Goal: Browse casually

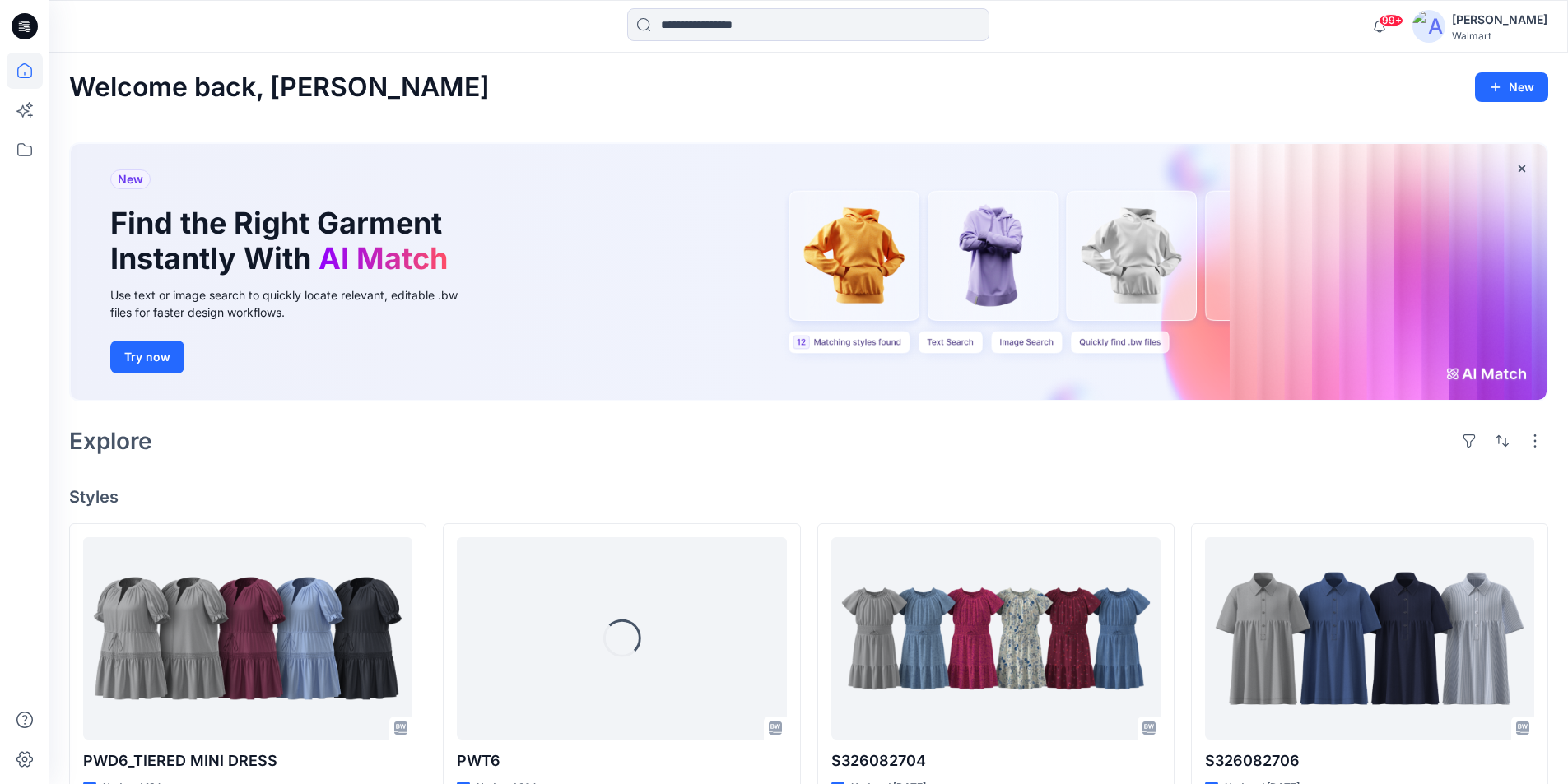
scroll to position [82, 0]
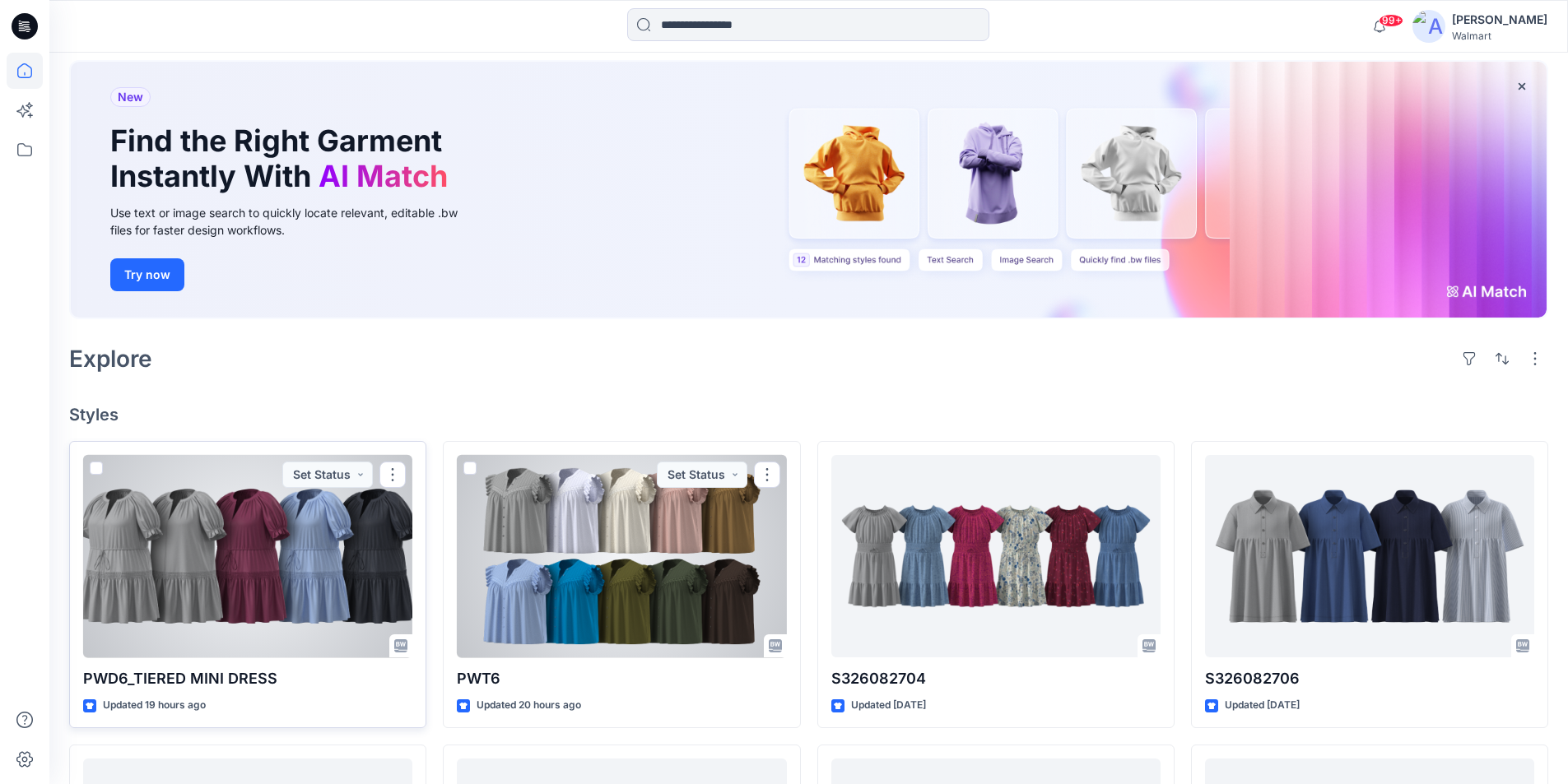
click at [261, 542] on div at bounding box center [248, 556] width 329 height 203
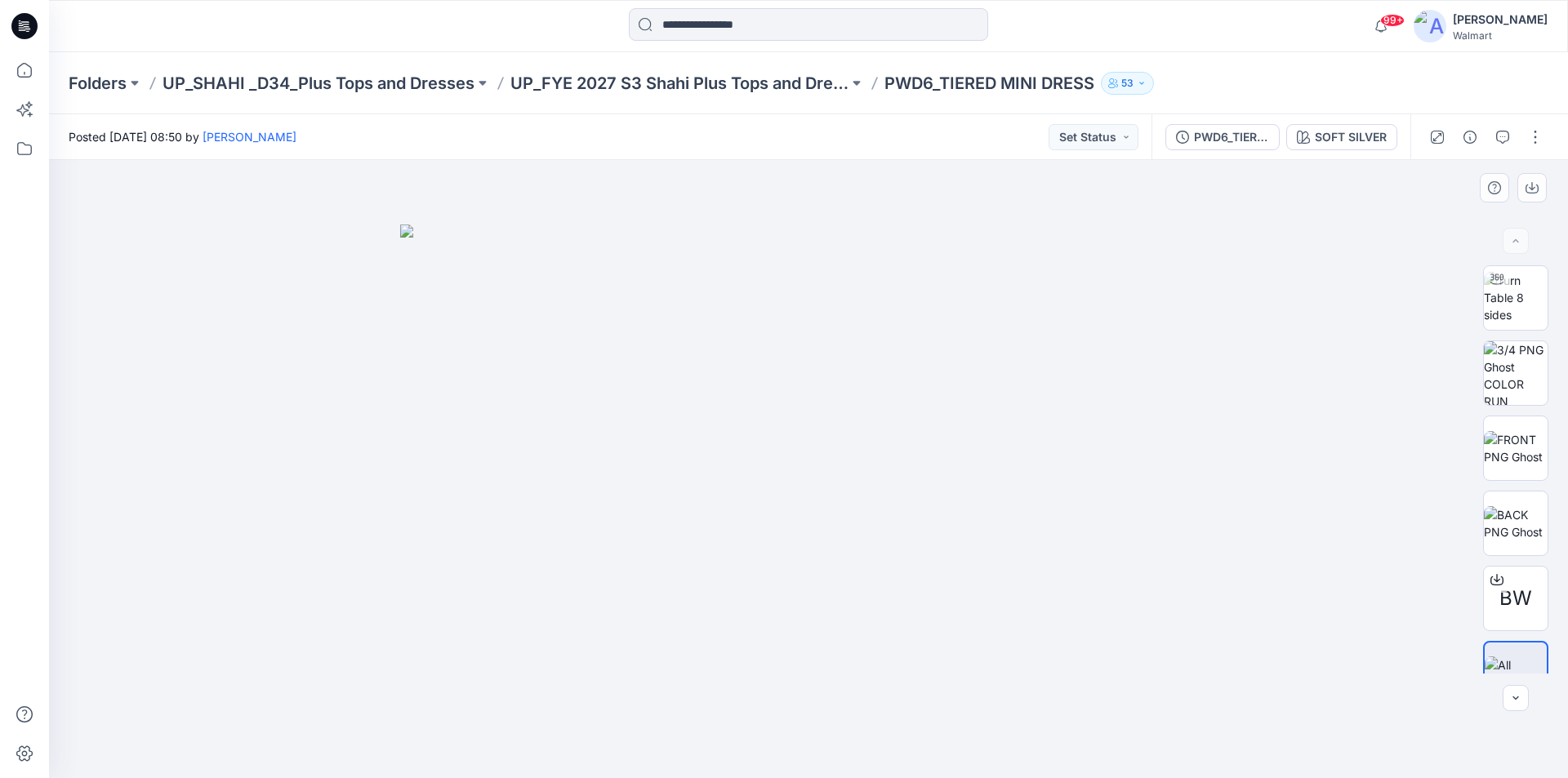
click at [560, 424] on img at bounding box center [808, 501] width 817 height 555
click at [1505, 294] on img at bounding box center [1515, 297] width 64 height 52
drag, startPoint x: 869, startPoint y: 555, endPoint x: 654, endPoint y: 572, distance: 215.7
click at [654, 572] on div at bounding box center [808, 470] width 1519 height 618
click at [23, 72] on icon at bounding box center [24, 69] width 36 height 36
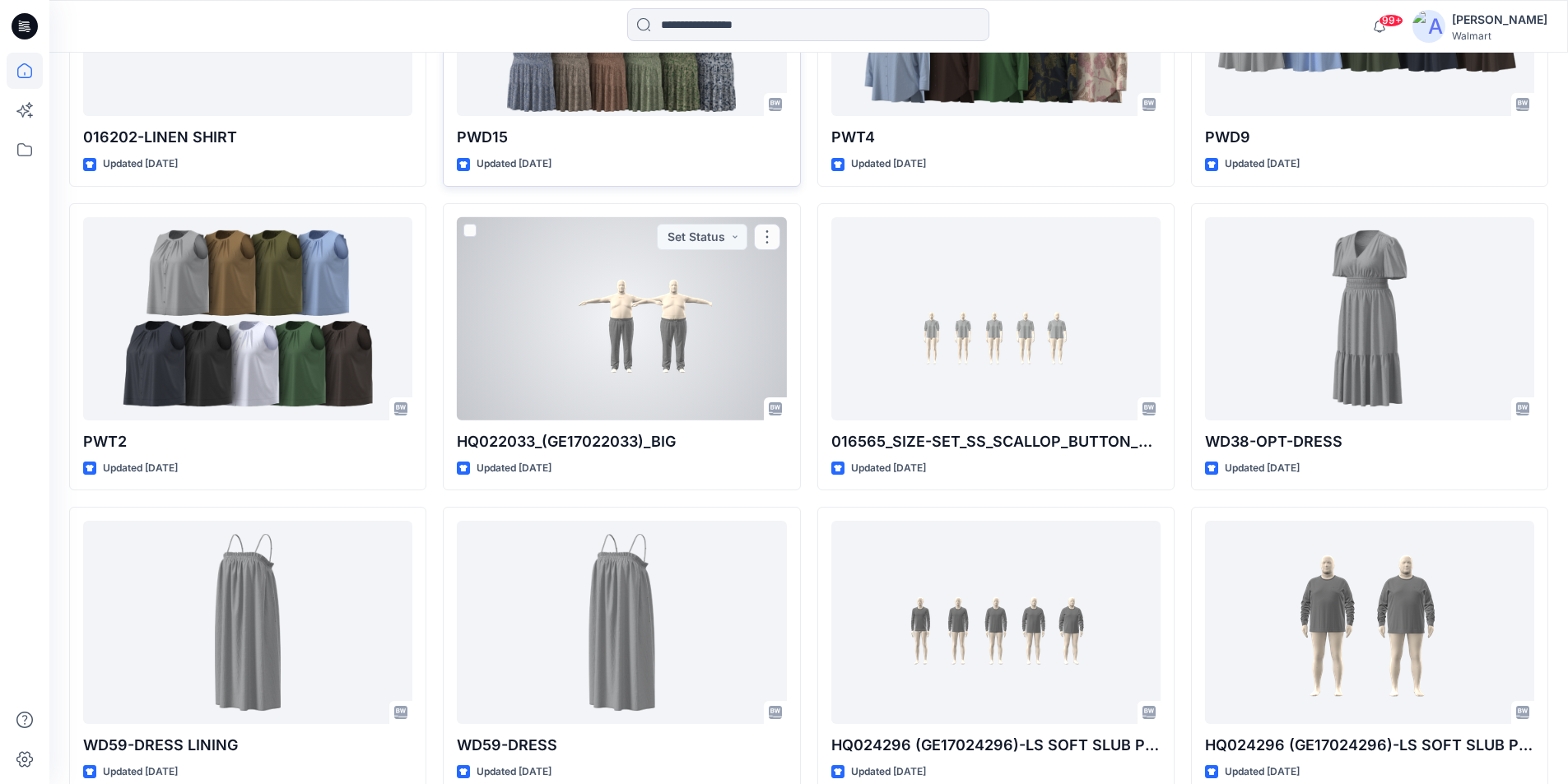
scroll to position [960, 0]
